Goal: Task Accomplishment & Management: Manage account settings

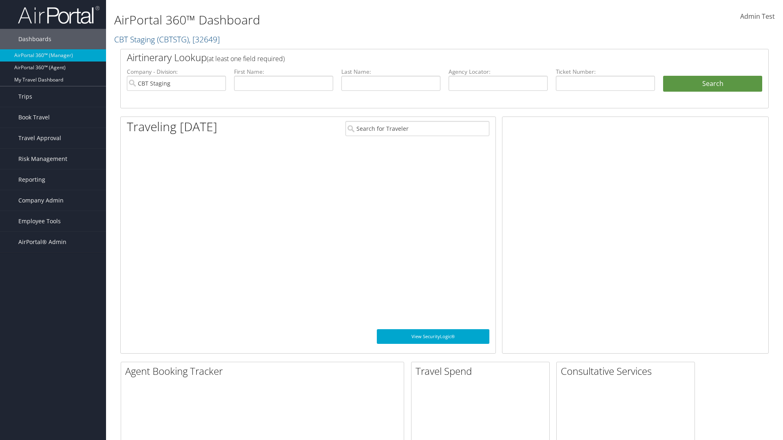
click at [53, 201] on span "Company Admin" at bounding box center [40, 200] width 45 height 20
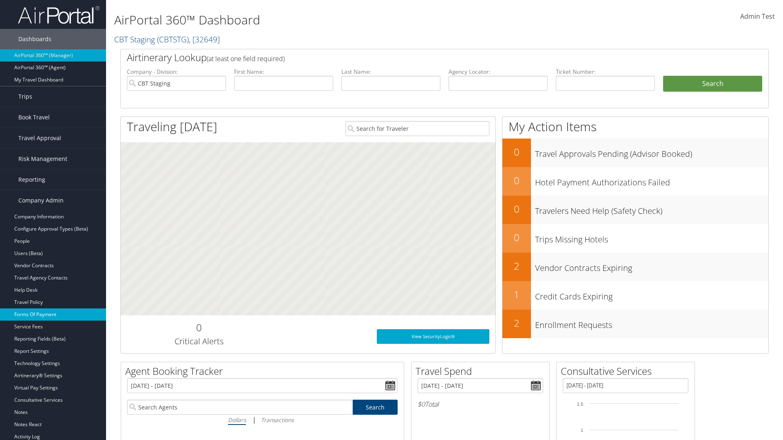
click at [53, 315] on link "Forms Of Payment" at bounding box center [53, 315] width 106 height 12
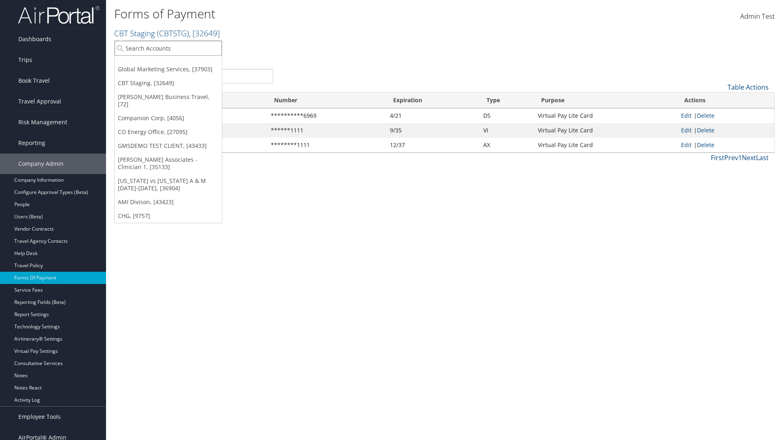
click at [168, 48] on input "search" at bounding box center [168, 48] width 107 height 15
type input "Global Marketing Services"
click at [176, 63] on div "Global Marketing Services (301946), [37903]" at bounding box center [175, 63] width 131 height 7
